Goal: Task Accomplishment & Management: Complete application form

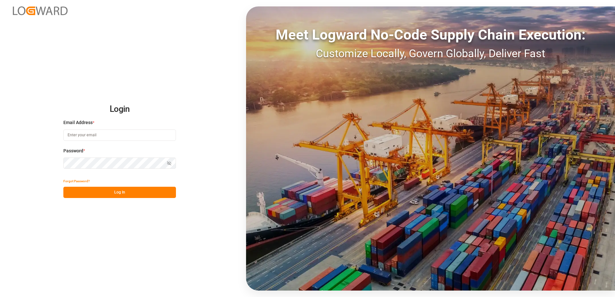
type input "[PERSON_NAME][EMAIL_ADDRESS][PERSON_NAME][DOMAIN_NAME]"
click at [128, 195] on button "Log In" at bounding box center [119, 192] width 113 height 11
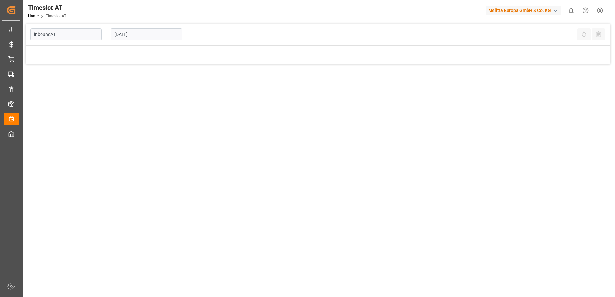
type input "Inbound AT"
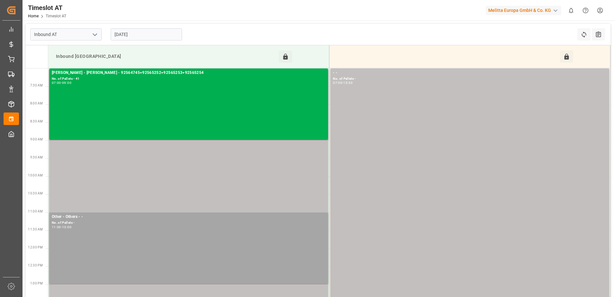
click at [159, 34] on input "13-10-2025" at bounding box center [146, 34] width 71 height 12
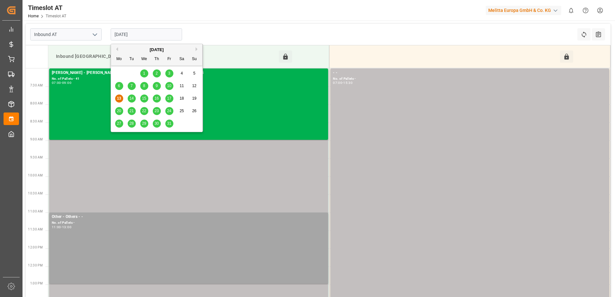
click at [132, 100] on span "14" at bounding box center [131, 98] width 4 height 5
type input "14-10-2025"
